Goal: Obtain resource: Obtain resource

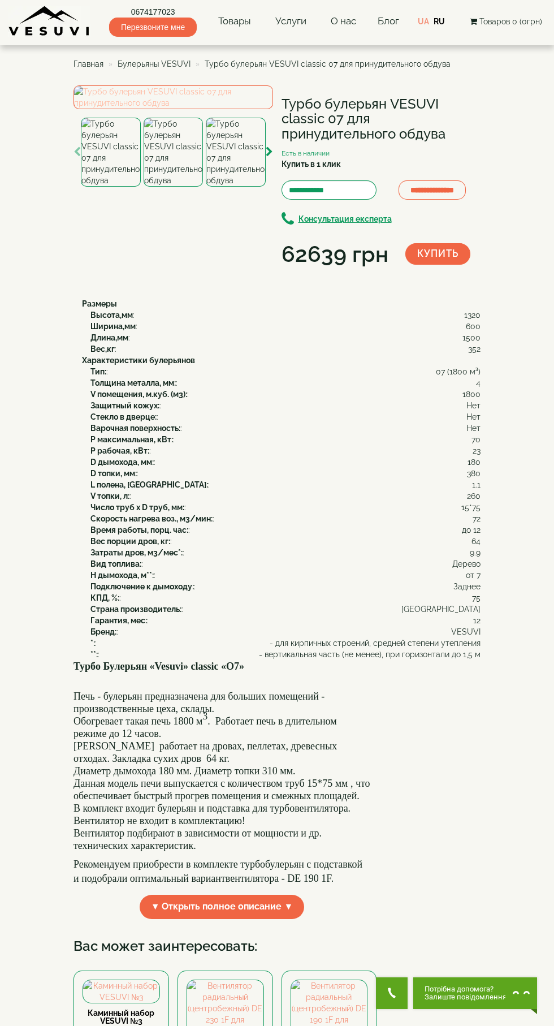
click at [179, 109] on img at bounding box center [174, 97] width 200 height 24
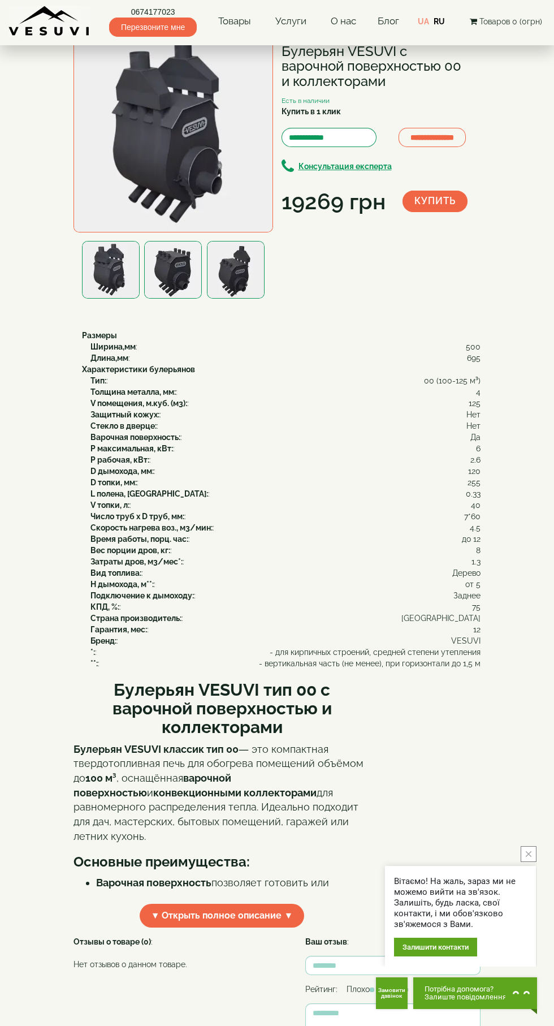
scroll to position [48, 0]
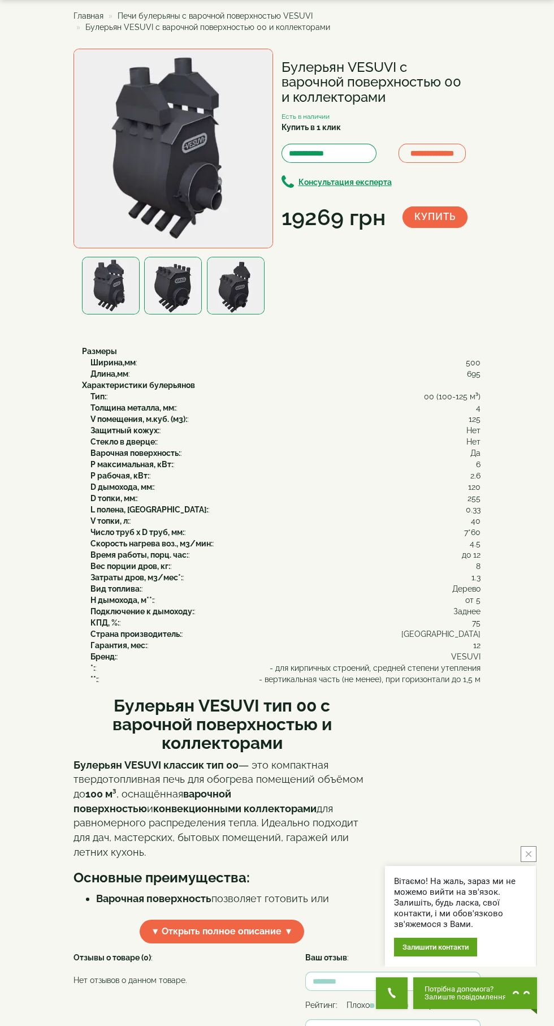
click at [202, 162] on img at bounding box center [174, 149] width 200 height 200
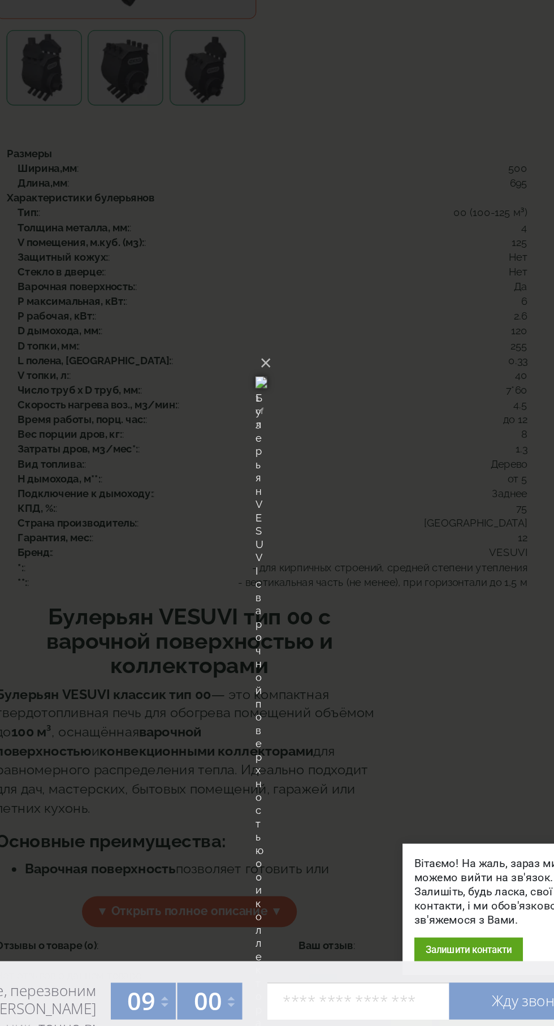
scroll to position [62, 0]
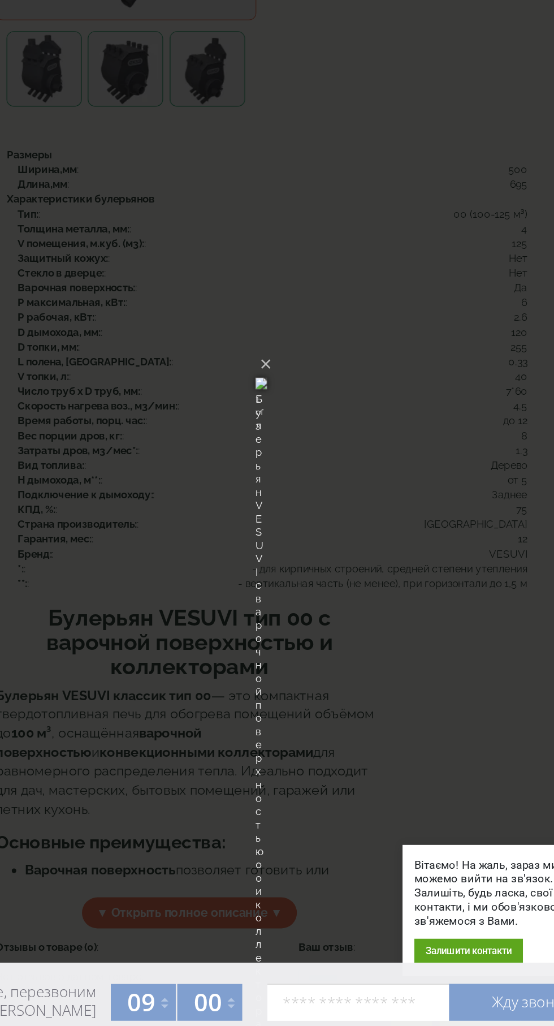
click at [282, 486] on img at bounding box center [277, 513] width 9 height 54
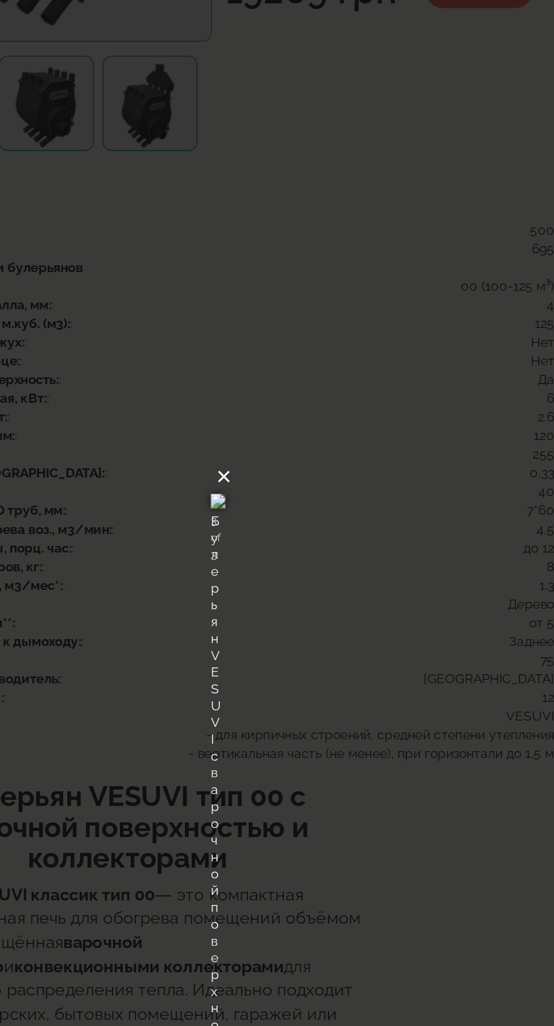
click at [285, 486] on button "×" at bounding box center [280, 498] width 9 height 25
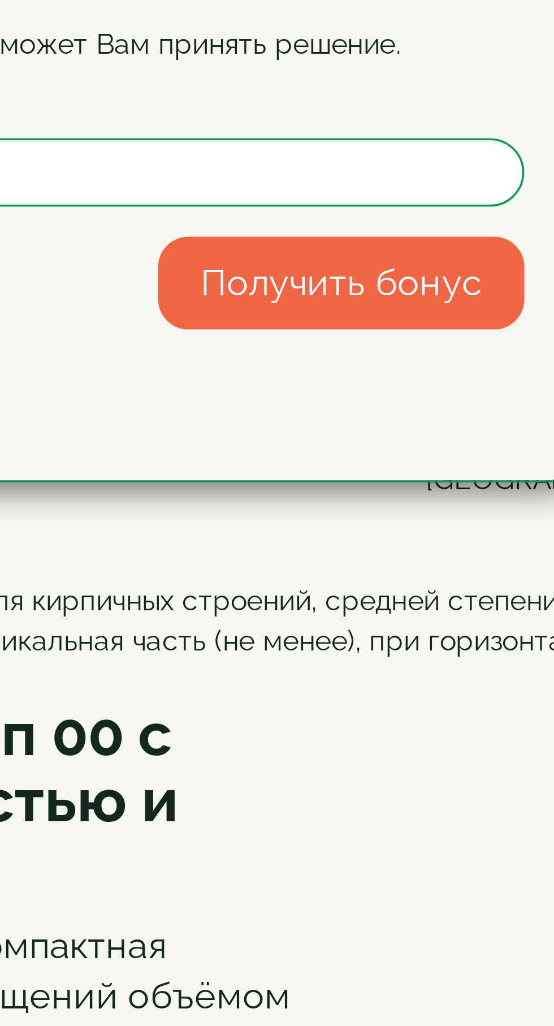
click at [386, 578] on button "Получить бонус" at bounding box center [377, 565] width 103 height 26
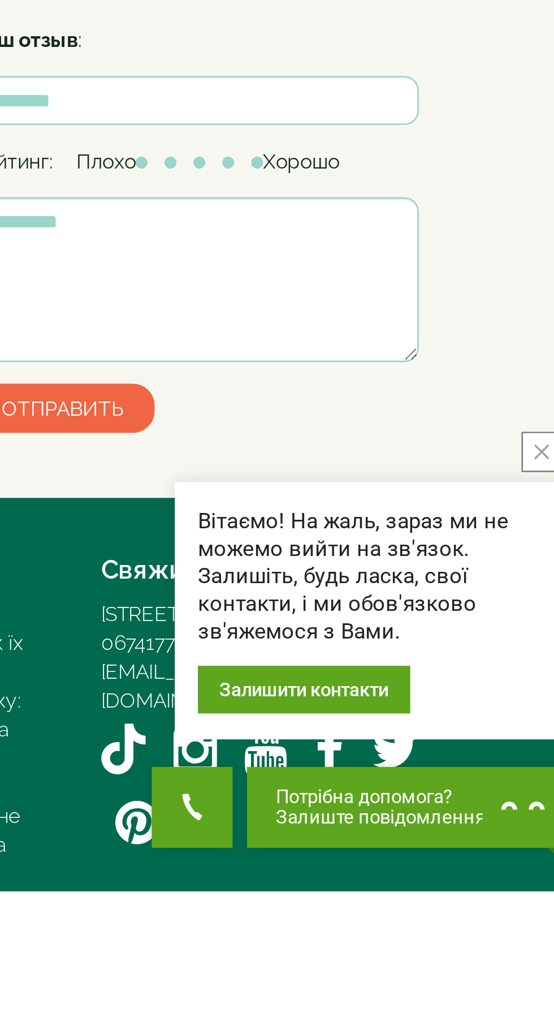
scroll to position [313, 0]
